Goal: Information Seeking & Learning: Find specific fact

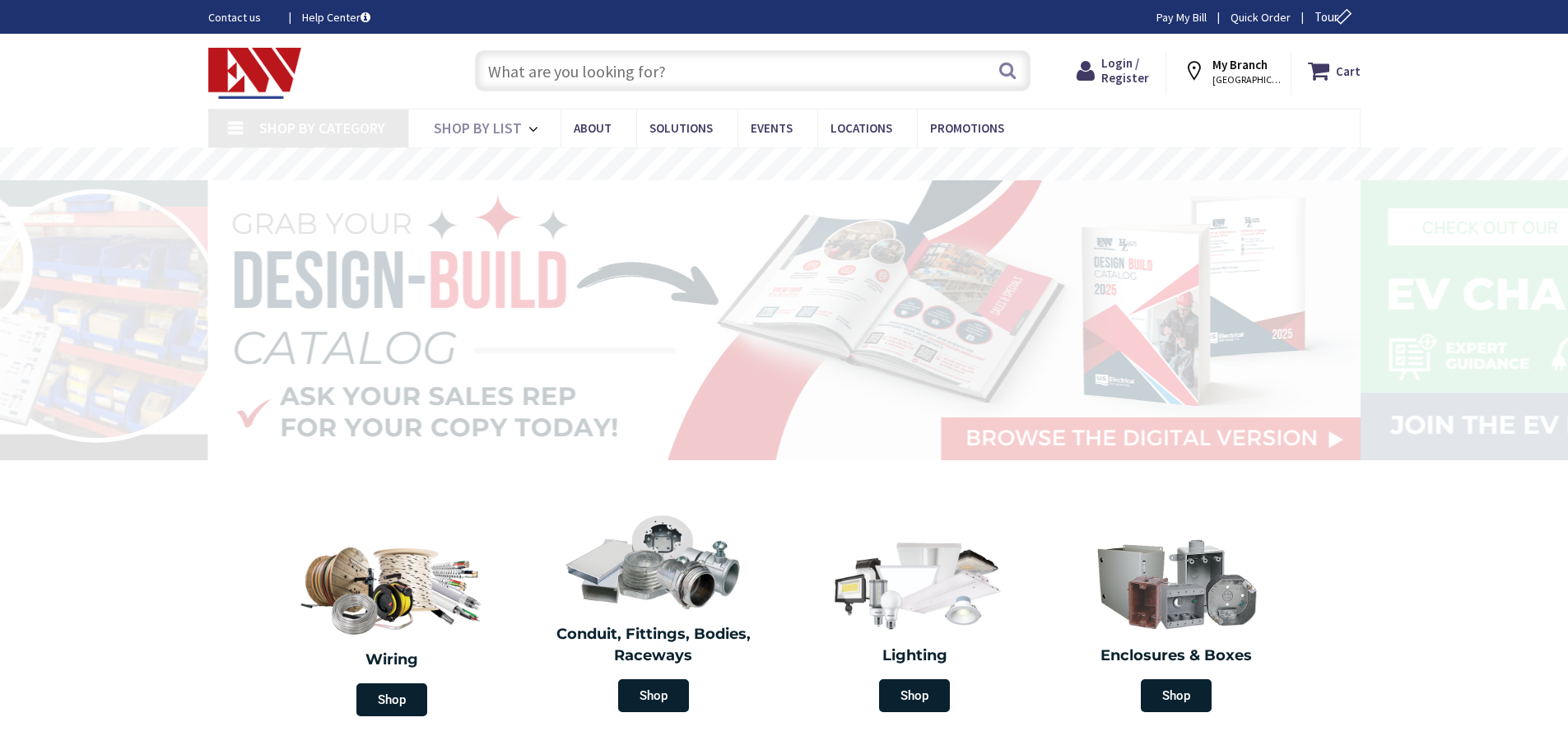
click at [538, 70] on input "text" at bounding box center [753, 71] width 556 height 41
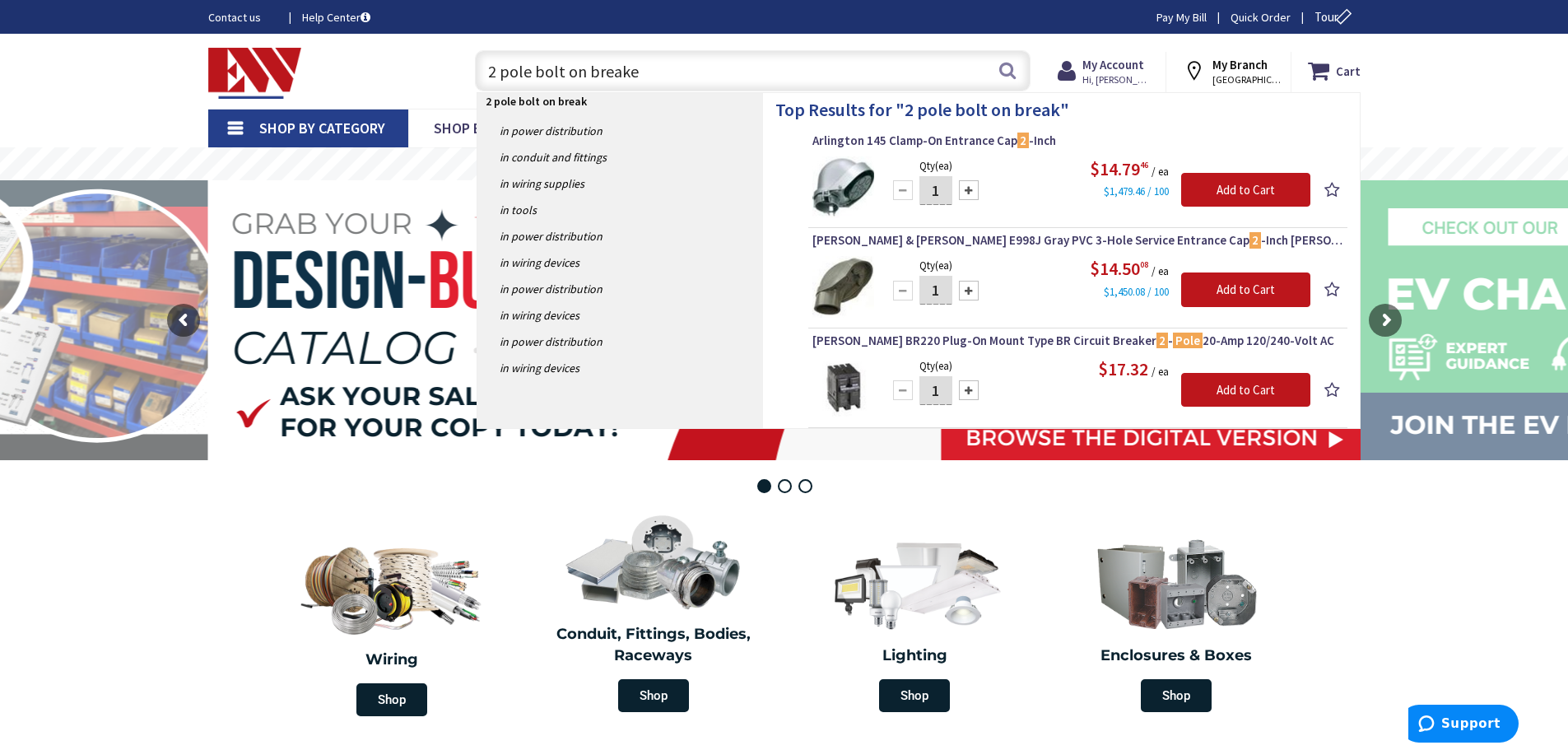
type input "2 pole bolt on breaker"
